Goal: Information Seeking & Learning: Learn about a topic

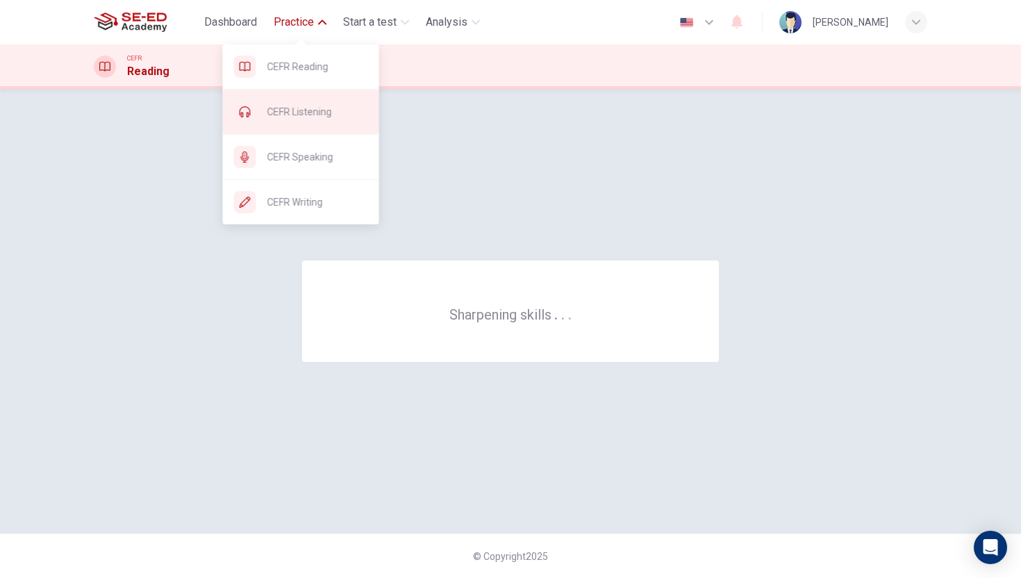
click at [286, 101] on div "CEFR Listening" at bounding box center [301, 112] width 156 height 44
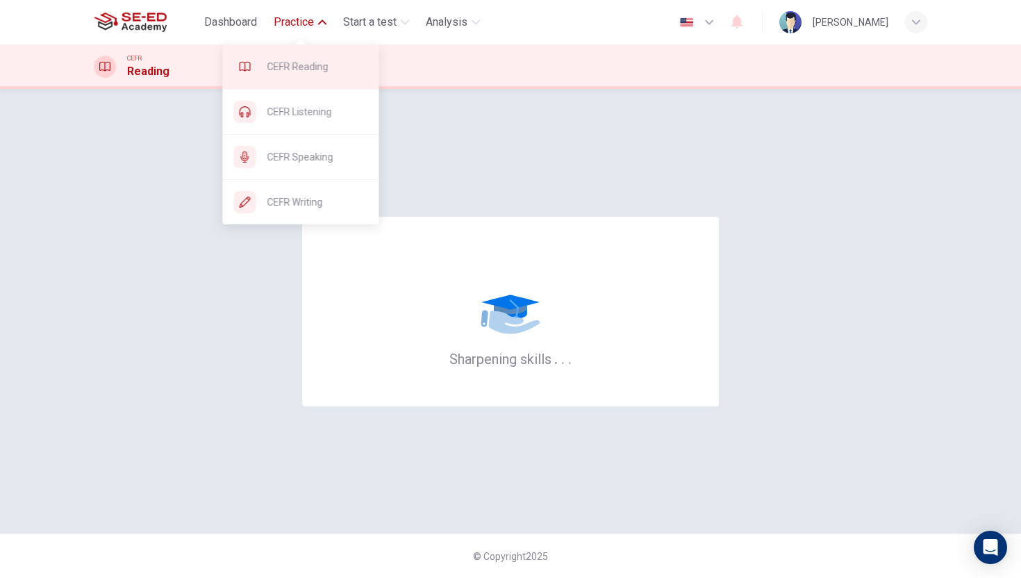
click at [291, 63] on span "CEFR Reading" at bounding box center [317, 66] width 101 height 17
